Goal: Transaction & Acquisition: Purchase product/service

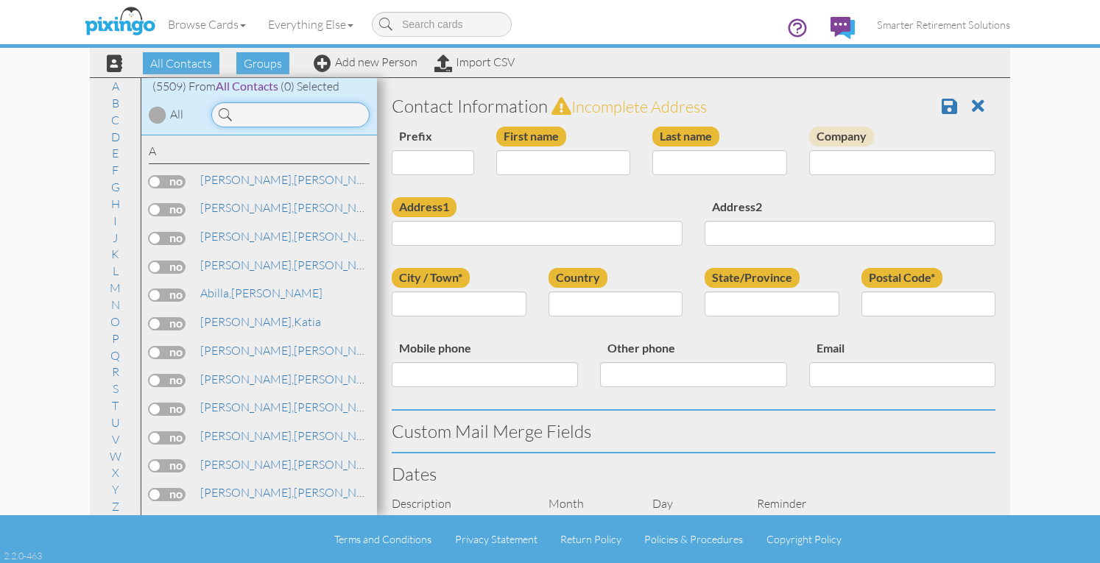
click at [296, 119] on input at bounding box center [290, 114] width 158 height 25
click at [298, 119] on input at bounding box center [290, 114] width 158 height 25
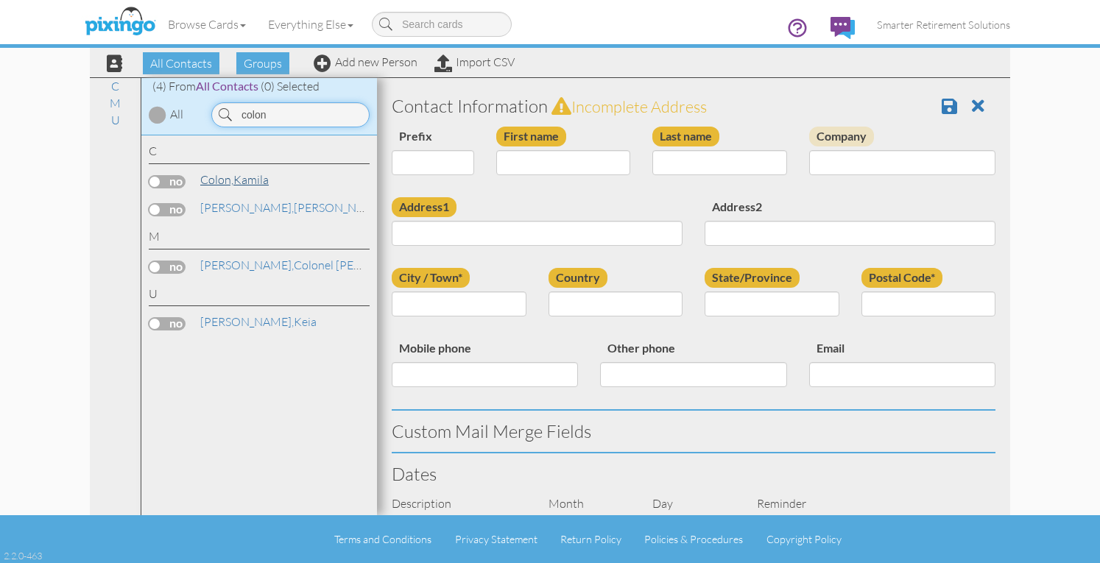
type input "colon"
click at [233, 176] on span "Colon," at bounding box center [216, 179] width 33 height 15
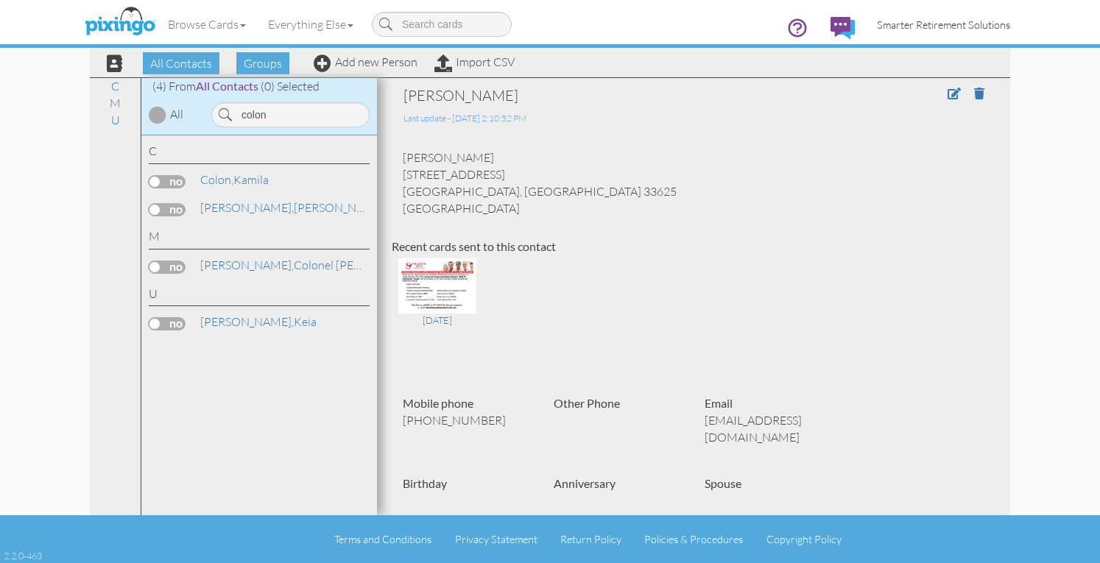
click at [958, 25] on span "Smarter Retirement Solutions" at bounding box center [943, 24] width 133 height 13
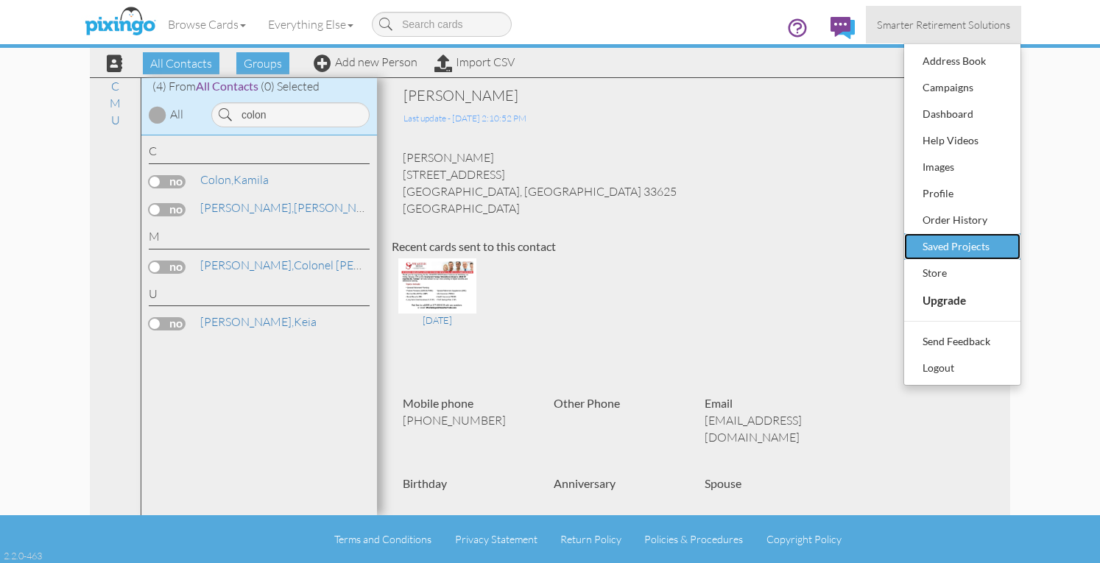
click at [943, 241] on div "Saved Projects" at bounding box center [962, 247] width 87 height 22
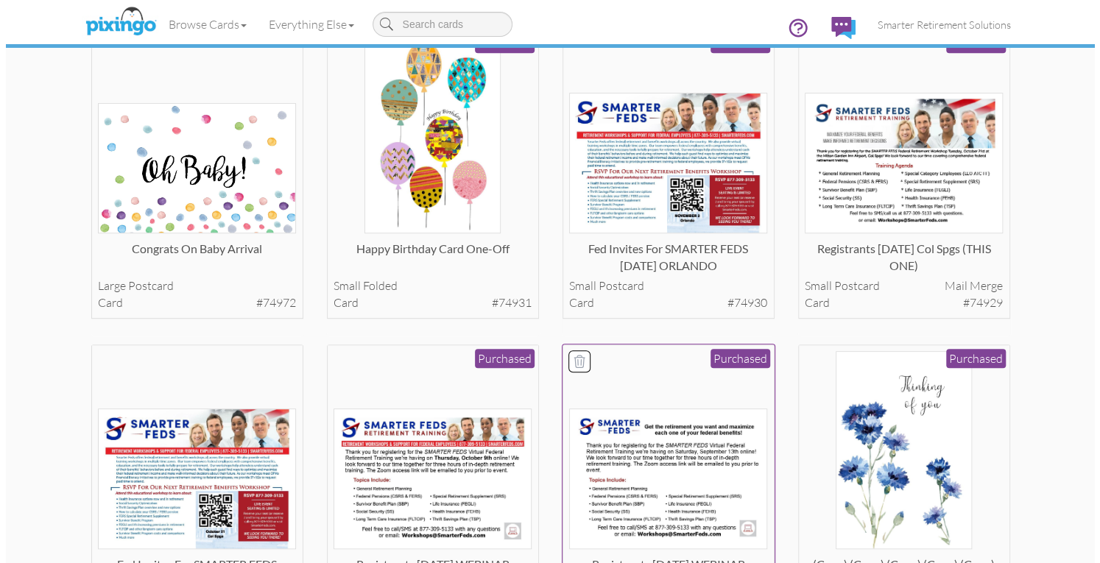
scroll to position [515, 0]
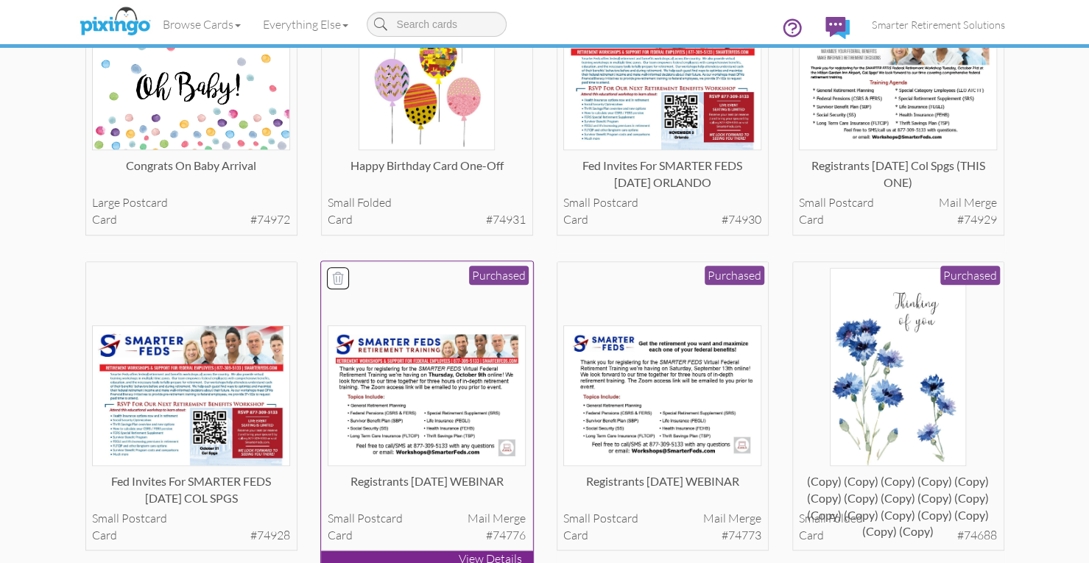
click at [418, 416] on img at bounding box center [427, 395] width 198 height 141
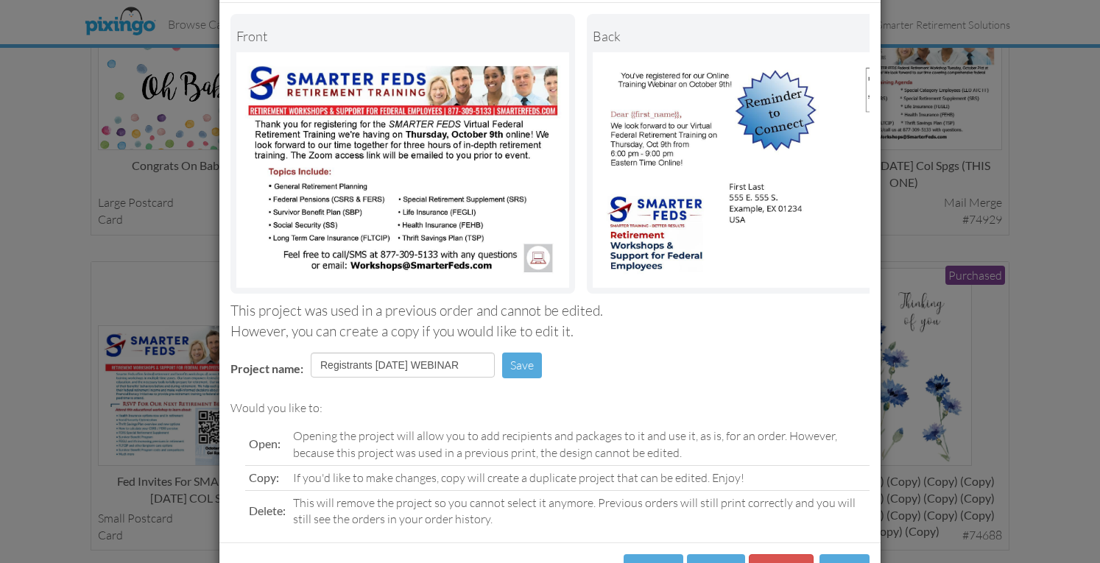
scroll to position [135, 0]
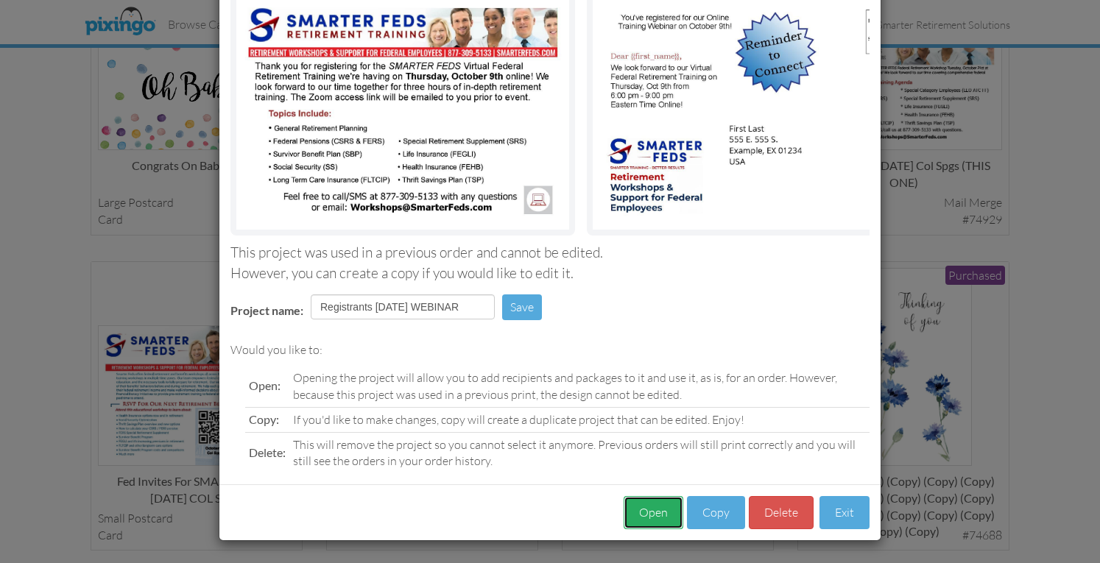
click at [637, 519] on button "Open" at bounding box center [654, 512] width 60 height 33
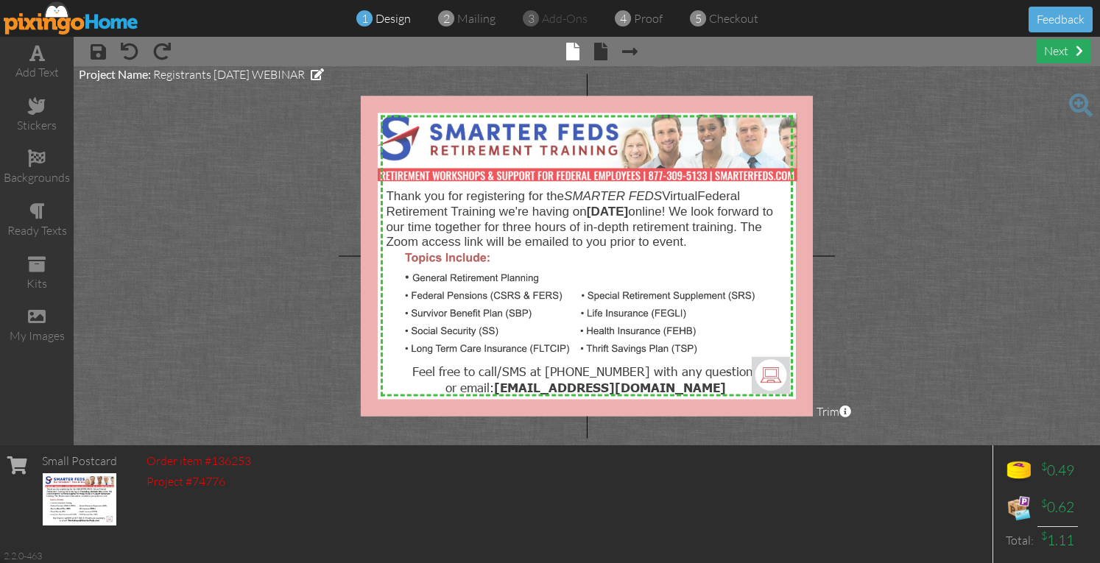
click at [1049, 44] on div "next" at bounding box center [1064, 51] width 54 height 24
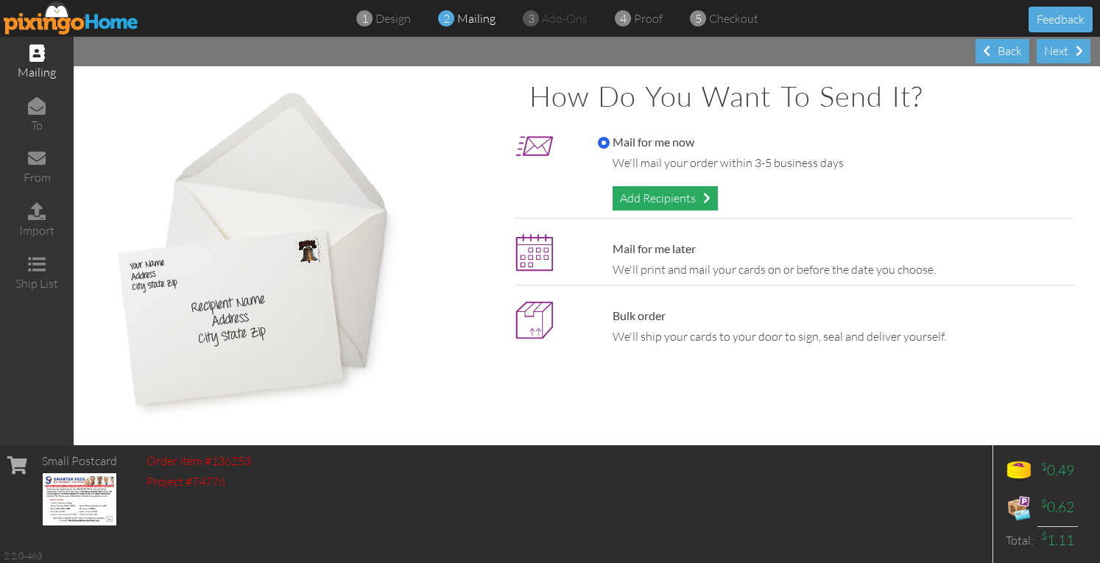
click at [677, 197] on div "Add Recipients" at bounding box center [665, 198] width 105 height 24
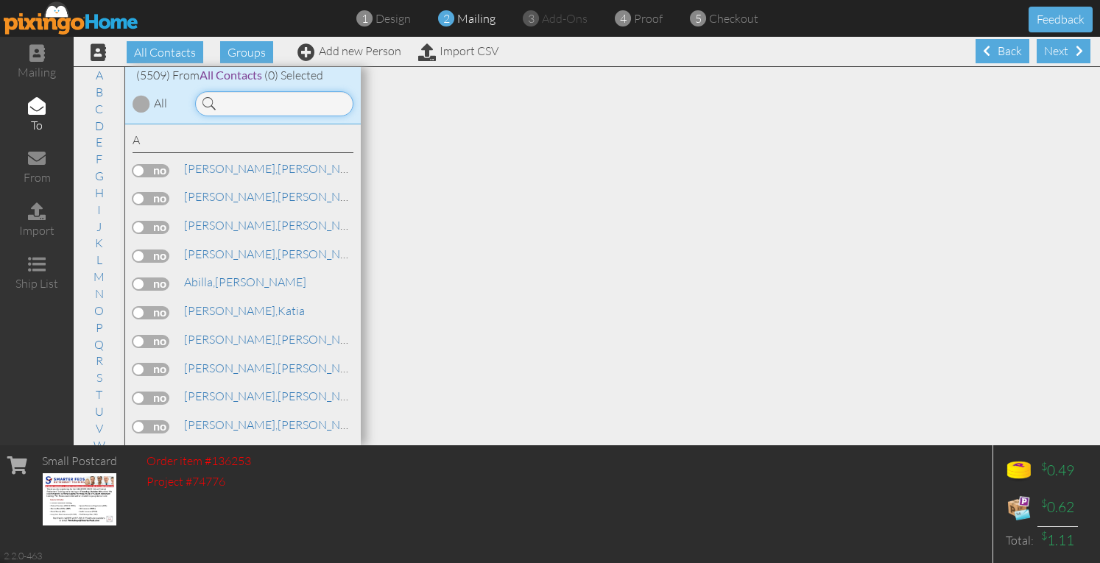
click at [244, 99] on input at bounding box center [274, 103] width 158 height 25
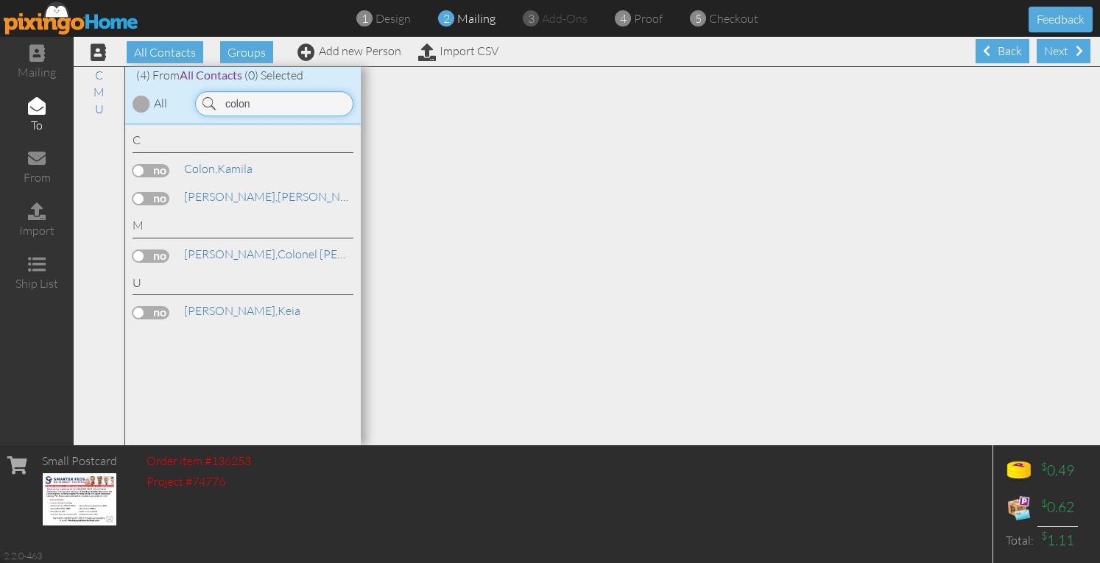
type input "colon"
click at [161, 172] on label at bounding box center [151, 170] width 37 height 13
click at [0, 0] on input "checkbox" at bounding box center [0, 0] width 0 height 0
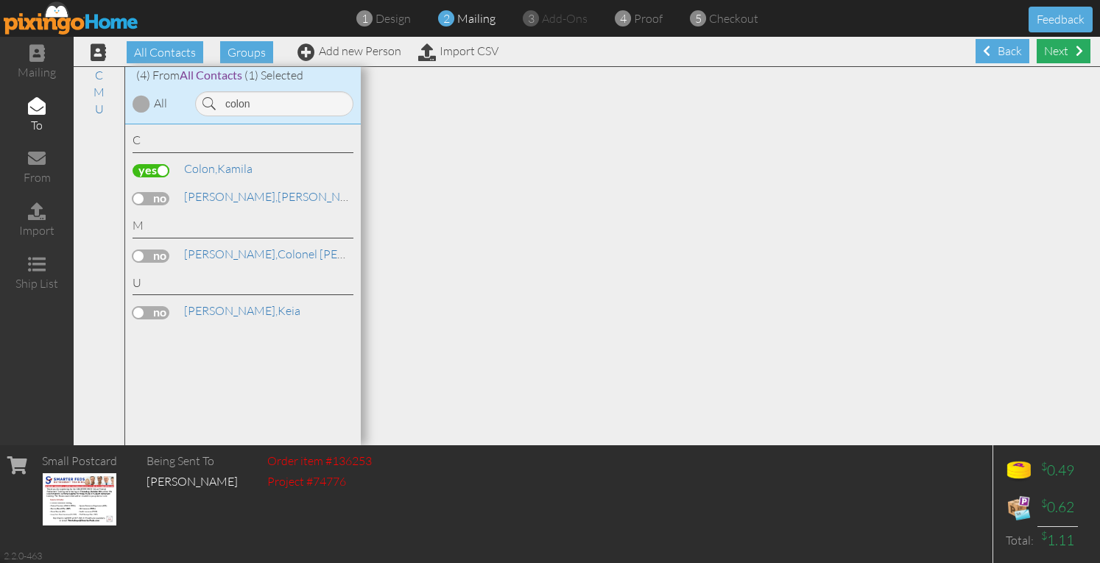
click at [1038, 53] on div "Next" at bounding box center [1064, 51] width 54 height 24
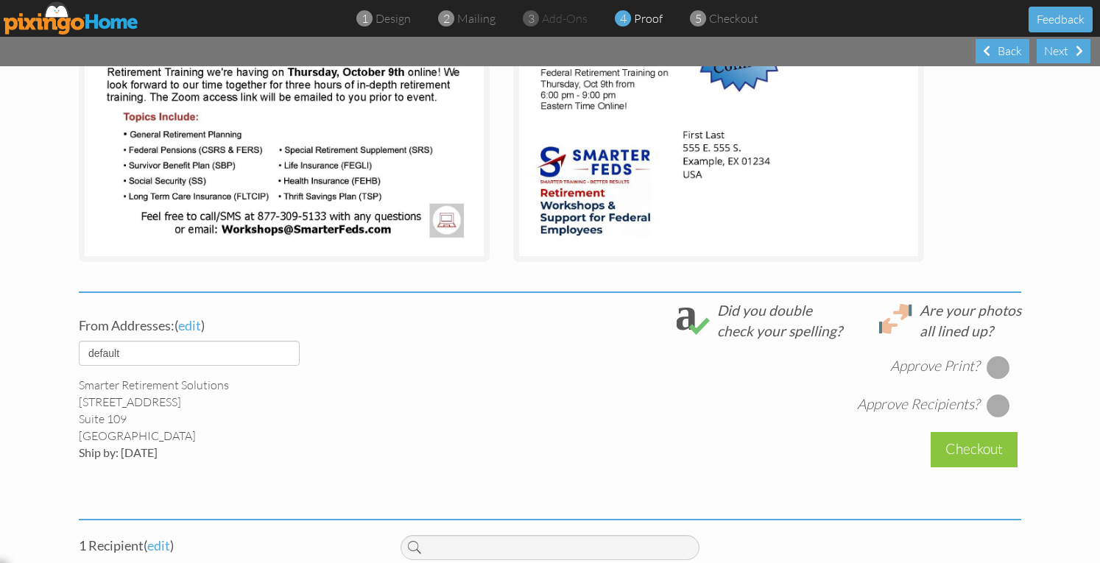
scroll to position [324, 0]
click at [281, 359] on select "default HOME DENVER Team AUSTIN Team COL SPGS team ORLANDO Team Replica Wealth …" at bounding box center [189, 352] width 221 height 25
select select "object:30274"
click at [79, 340] on select "default HOME DENVER Team AUSTIN Team COL SPGS team ORLANDO Team Replica Wealth …" at bounding box center [189, 352] width 221 height 25
click at [988, 369] on div at bounding box center [999, 367] width 24 height 24
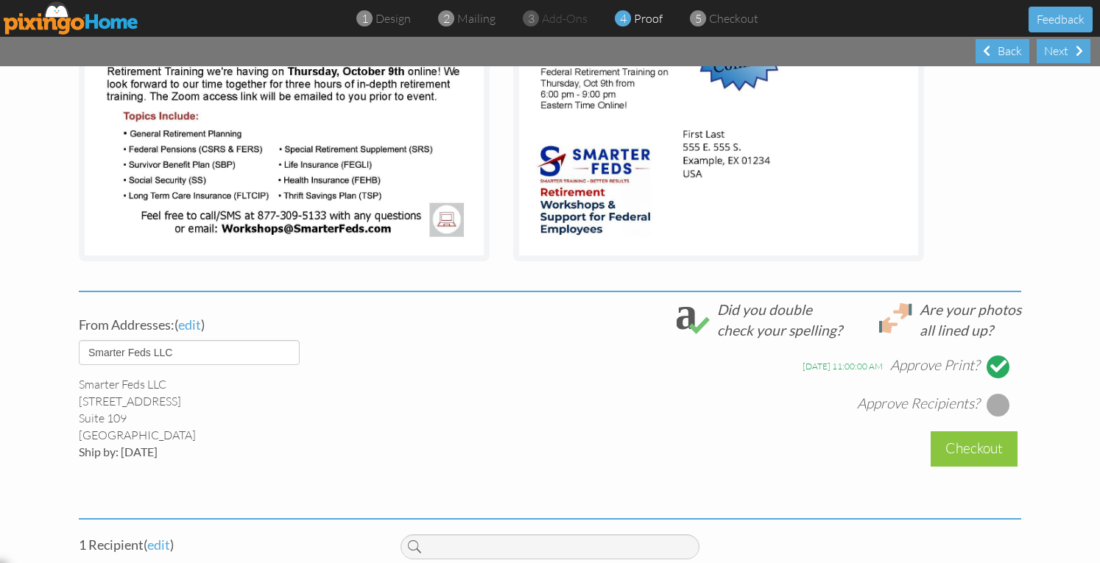
click at [990, 403] on div at bounding box center [999, 405] width 24 height 24
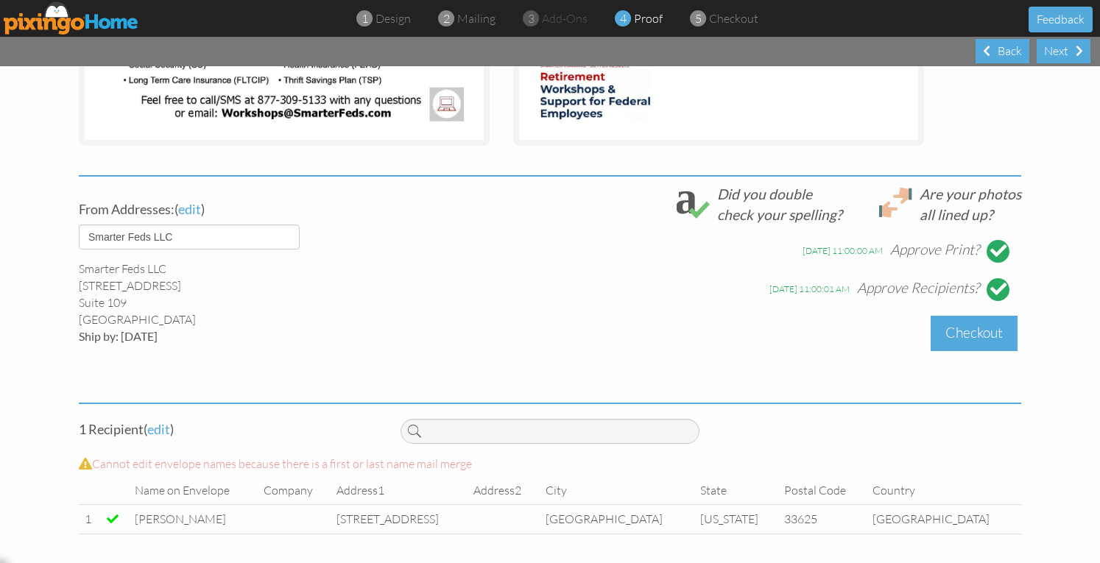
click at [945, 337] on div "Checkout" at bounding box center [974, 333] width 87 height 35
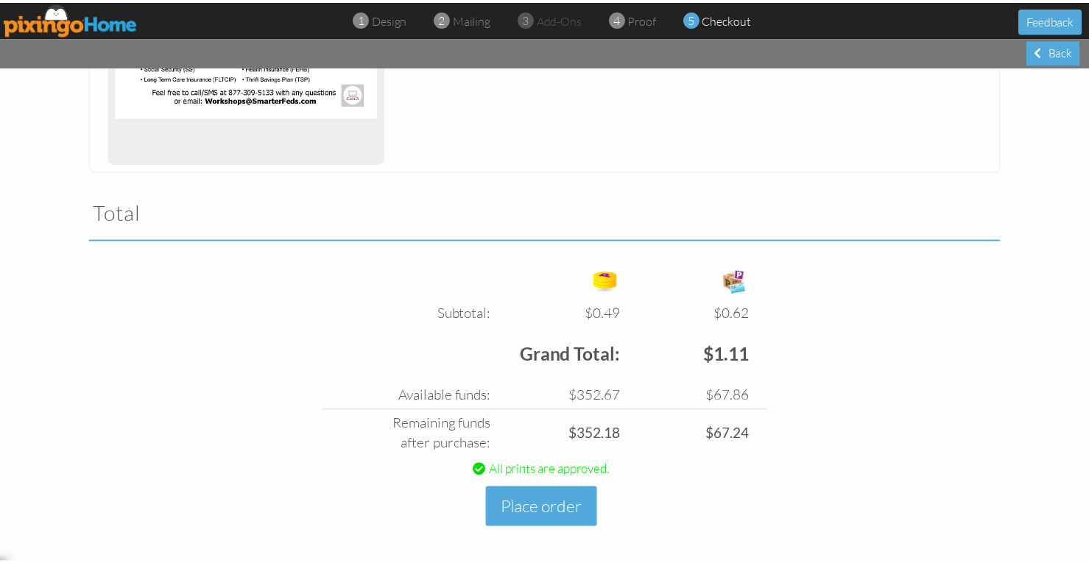
scroll to position [367, 0]
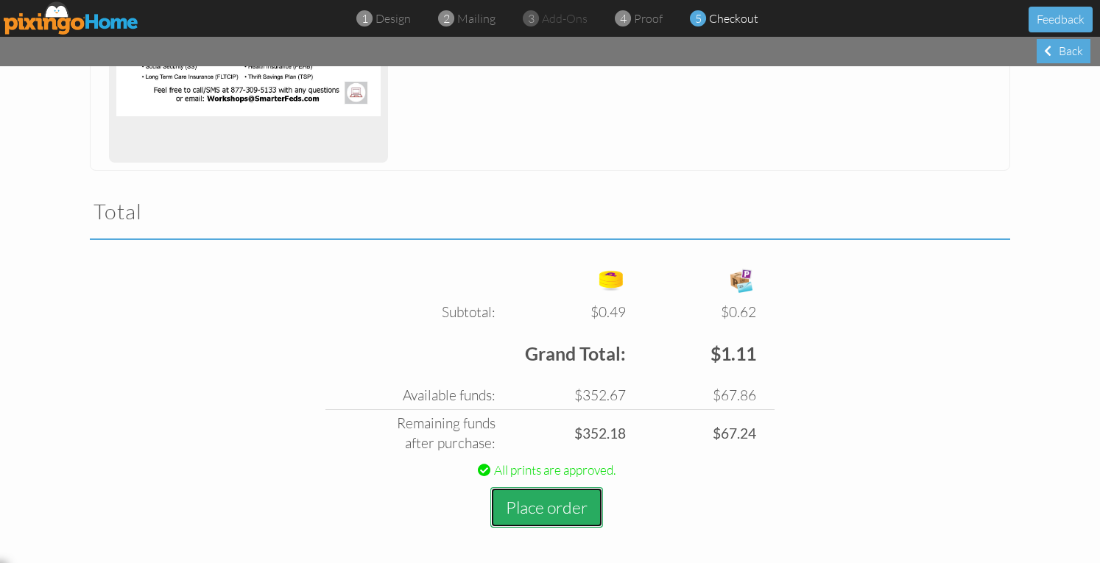
click at [559, 505] on button "Place order" at bounding box center [546, 507] width 113 height 41
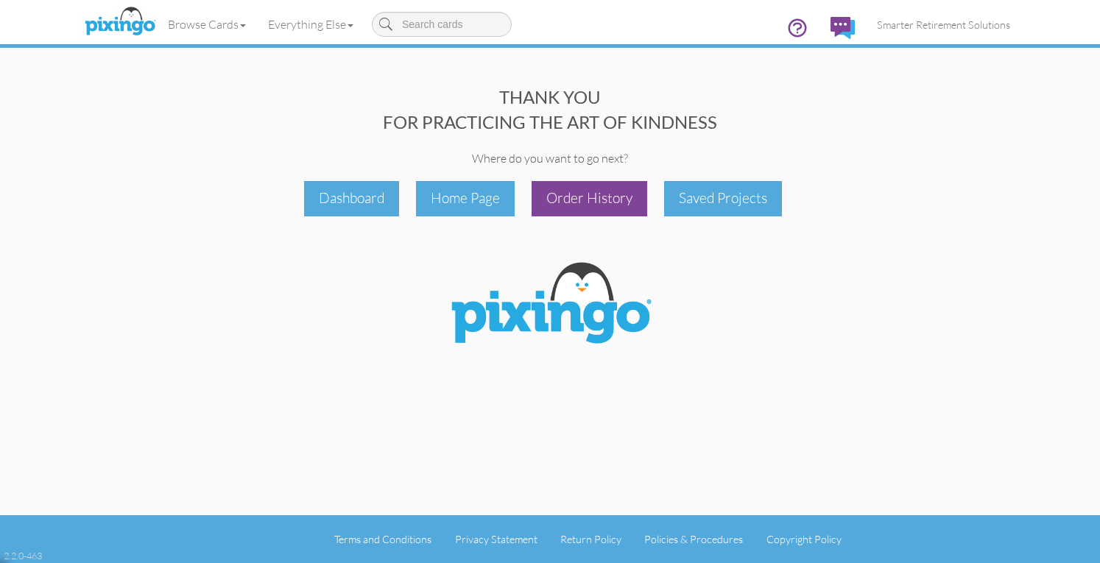
click at [602, 192] on div "Order History" at bounding box center [590, 198] width 116 height 35
